Goal: Information Seeking & Learning: Understand process/instructions

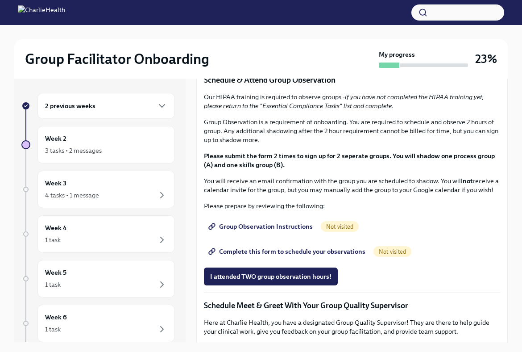
scroll to position [425, 0]
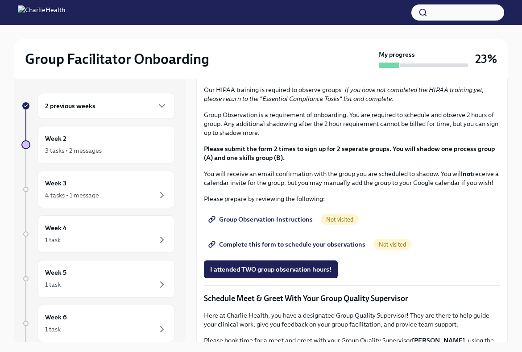
click at [272, 48] on span "I completed these three Docebo courses!" at bounding box center [270, 43] width 121 height 9
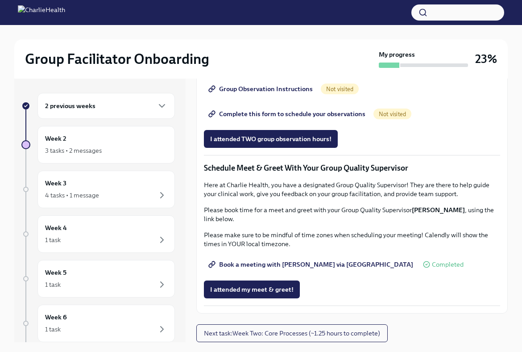
scroll to position [712, 0]
click at [289, 93] on span "Group Observation Instructions" at bounding box center [261, 88] width 103 height 9
click at [347, 118] on span "Complete this form to schedule your observations" at bounding box center [287, 113] width 155 height 9
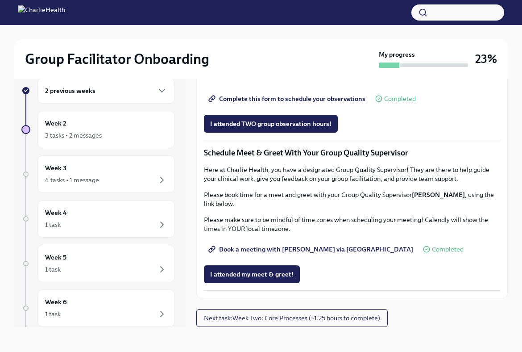
scroll to position [778, 0]
click at [338, 318] on span "Next task : Week Two: Core Processes (~1.25 hours to complete)" at bounding box center [292, 317] width 176 height 9
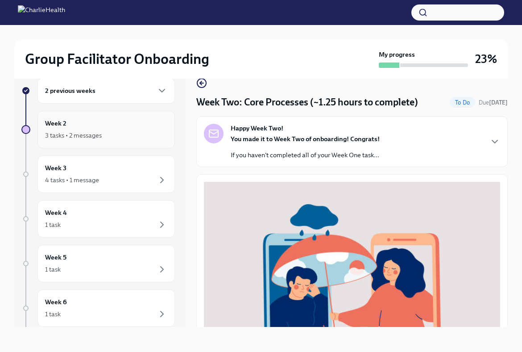
click at [134, 137] on div "3 tasks • 2 messages" at bounding box center [106, 135] width 122 height 11
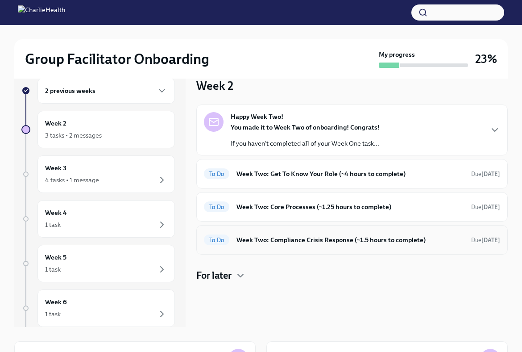
click at [295, 242] on h6 "Week Two: Compliance Crisis Response (~1.5 hours to complete)" at bounding box center [351, 240] width 228 height 10
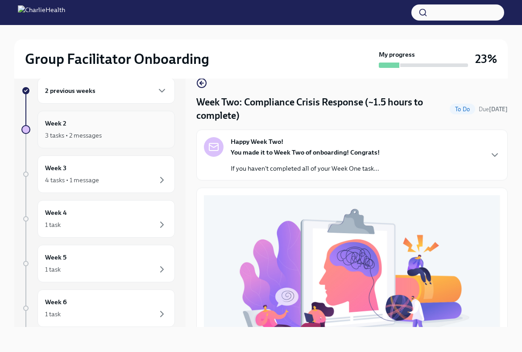
click at [107, 134] on div "3 tasks • 2 messages" at bounding box center [106, 135] width 122 height 11
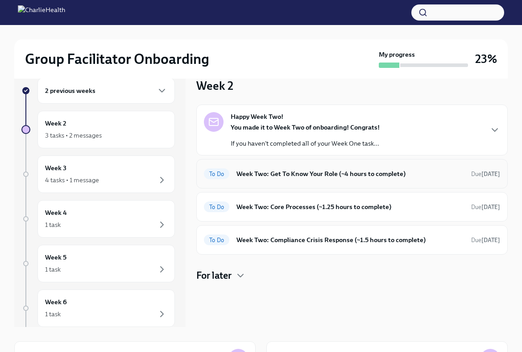
click at [335, 170] on h6 "Week Two: Get To Know Your Role (~4 hours to complete)" at bounding box center [351, 174] width 228 height 10
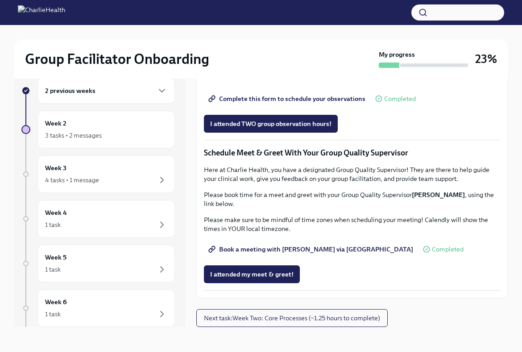
scroll to position [778, 0]
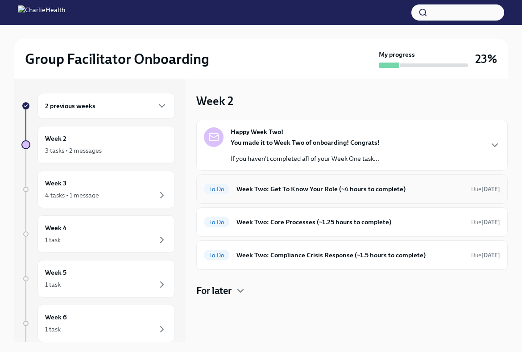
click at [316, 183] on div "To Do Week Two: Get To Know Your Role (~4 hours to complete) Due [DATE]" at bounding box center [352, 189] width 296 height 14
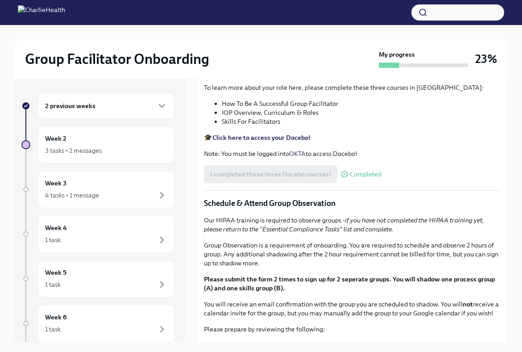
scroll to position [296, 0]
